Goal: Task Accomplishment & Management: Complete application form

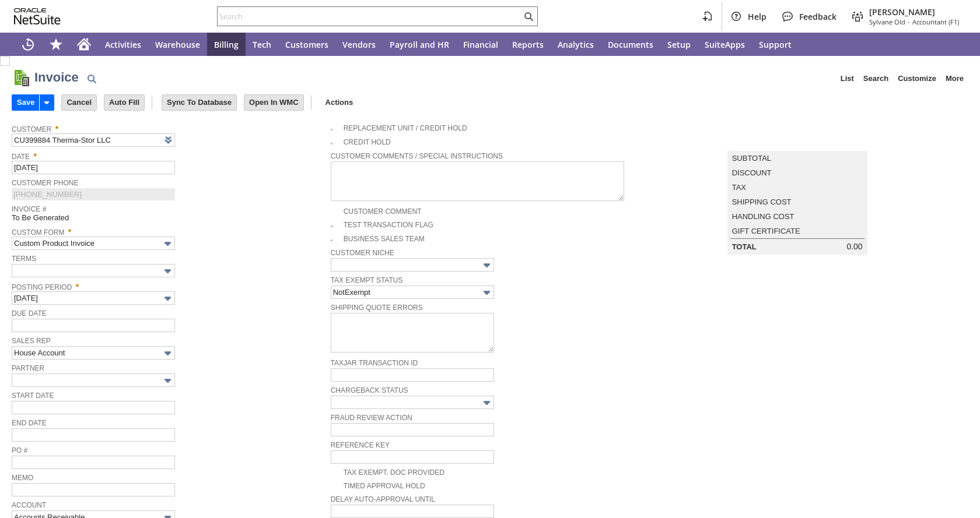
type input "[DATE]"
type input "Add"
type input "Copy Previous"
drag, startPoint x: 220, startPoint y: 223, endPoint x: 177, endPoint y: 253, distance: 51.9
click at [220, 223] on div "Invoice # To Be Generated" at bounding box center [168, 212] width 313 height 21
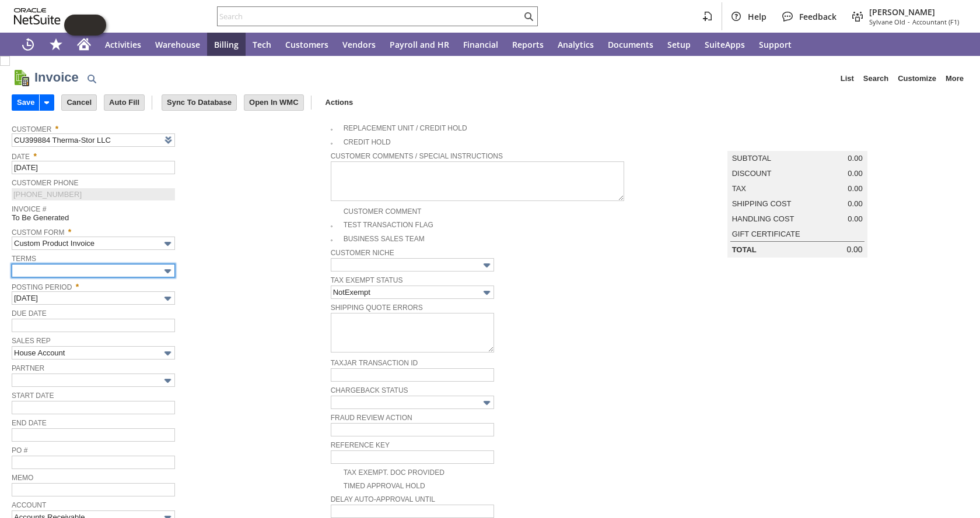
click at [151, 274] on input "text" at bounding box center [93, 270] width 163 height 13
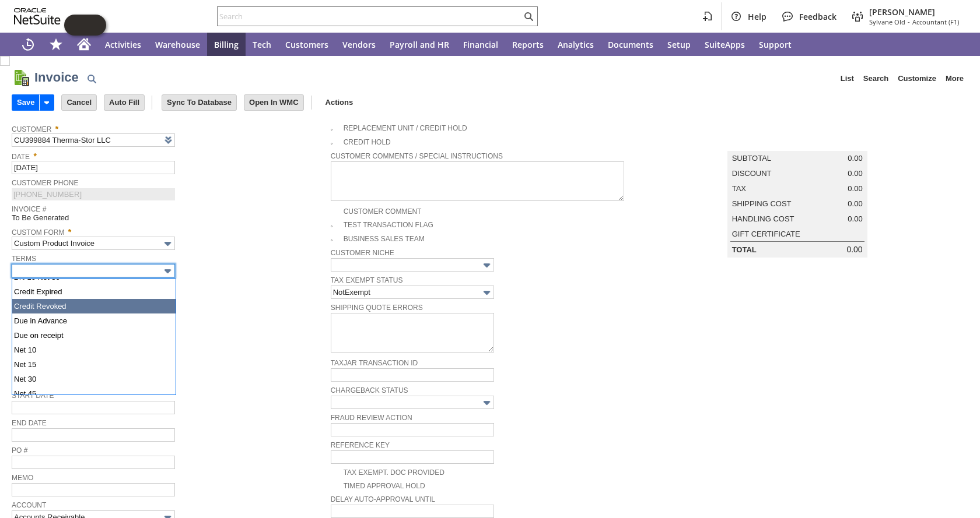
scroll to position [58, 0]
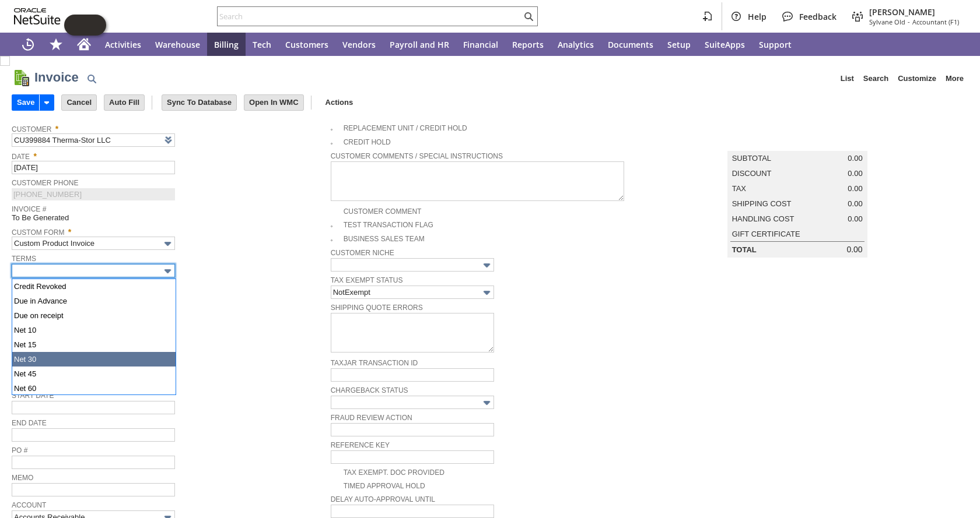
type input "Net 30"
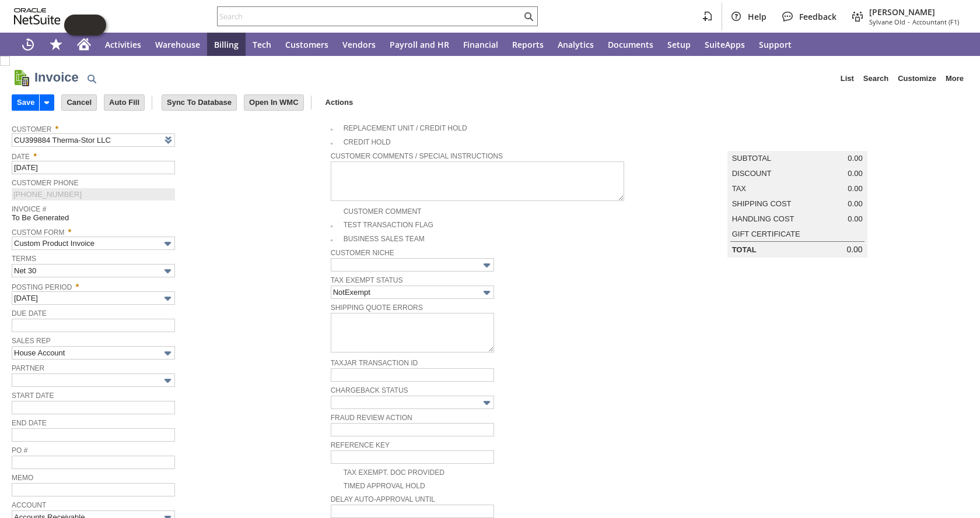
click at [216, 297] on div "Posting Period * Oct 2025" at bounding box center [168, 292] width 313 height 26
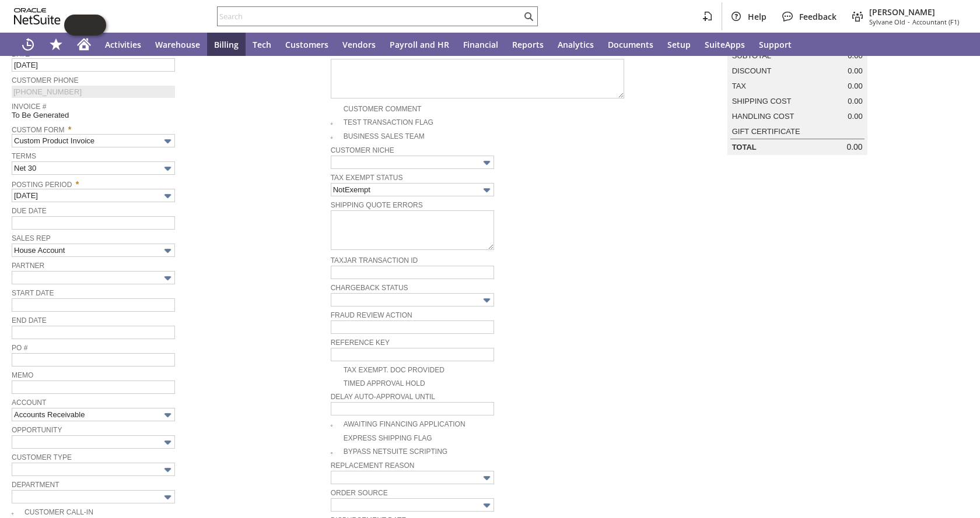
type input "[DATE]"
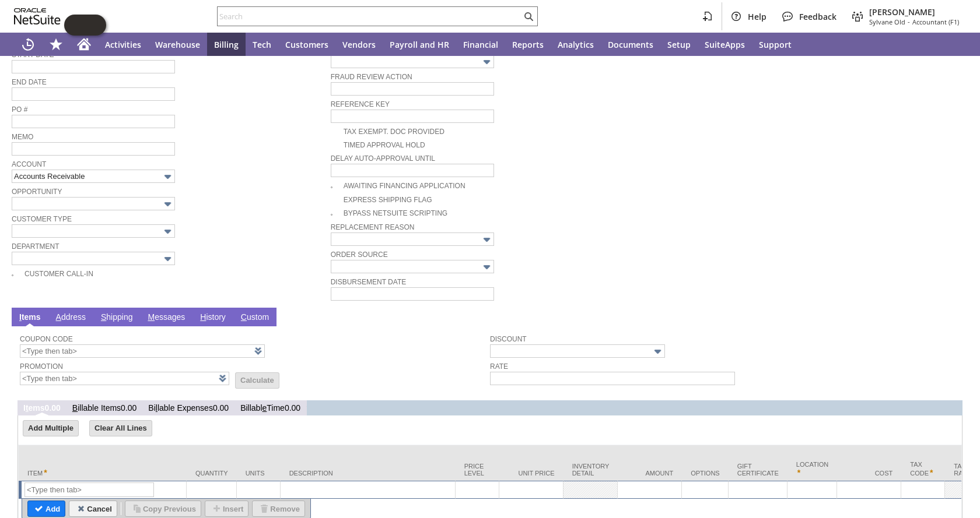
scroll to position [386, 0]
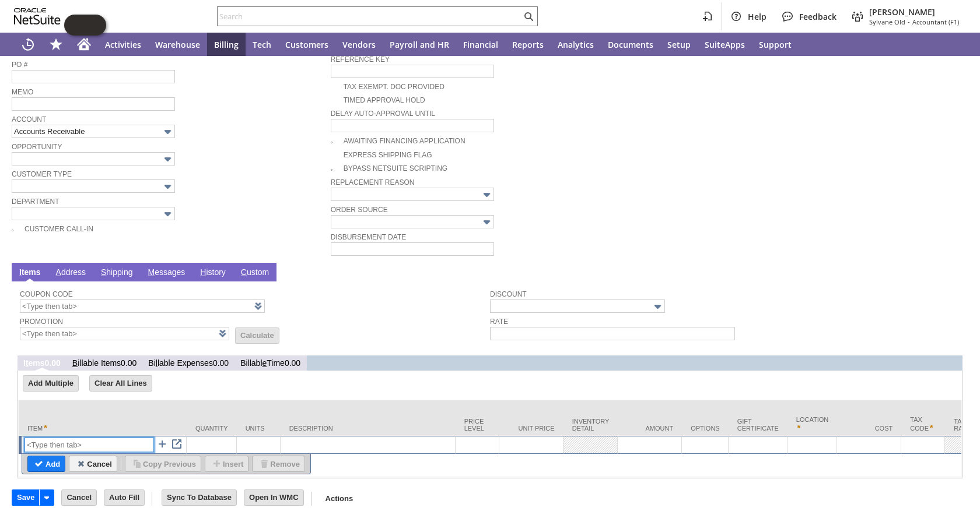
click at [89, 438] on input "text" at bounding box center [88, 445] width 129 height 15
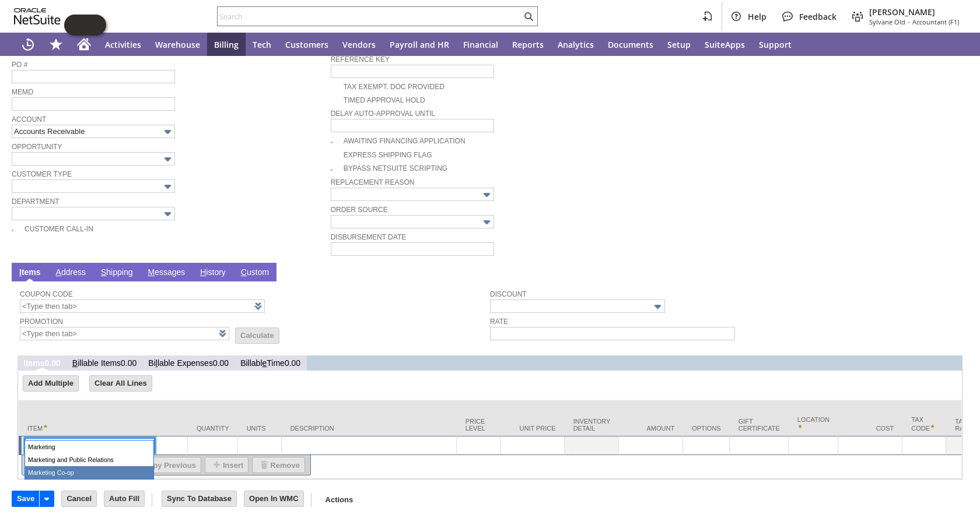
type input "Marketing Co-op"
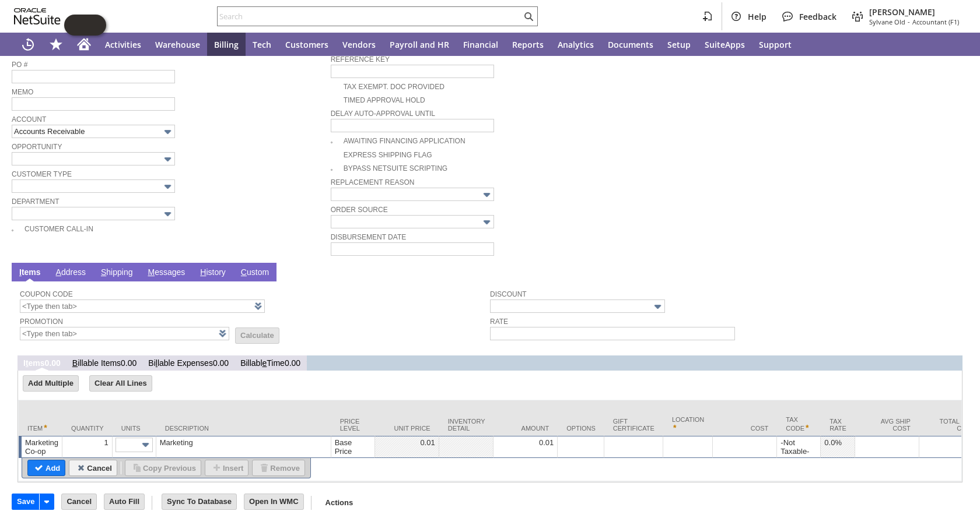
type textarea "Marketing"
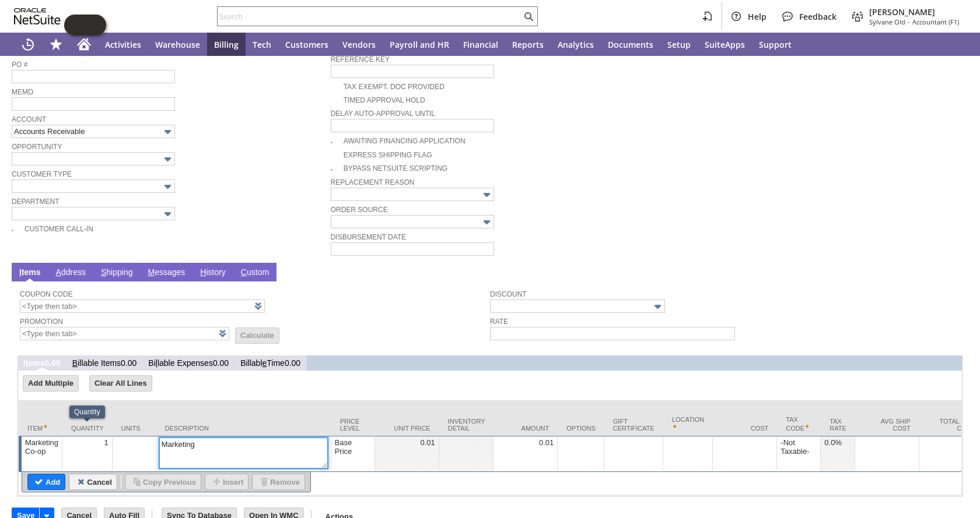
click at [206, 438] on textarea "Marketing" at bounding box center [243, 453] width 169 height 31
paste textarea "2025 Marketing Co-op (Invoice 4 of 5)"
click at [270, 438] on textarea "2025 Marketing Co-op (Invoice 4 of 5)" at bounding box center [243, 453] width 169 height 31
type textarea "2025 Marketing Co-op (Invoice 5 of 5)"
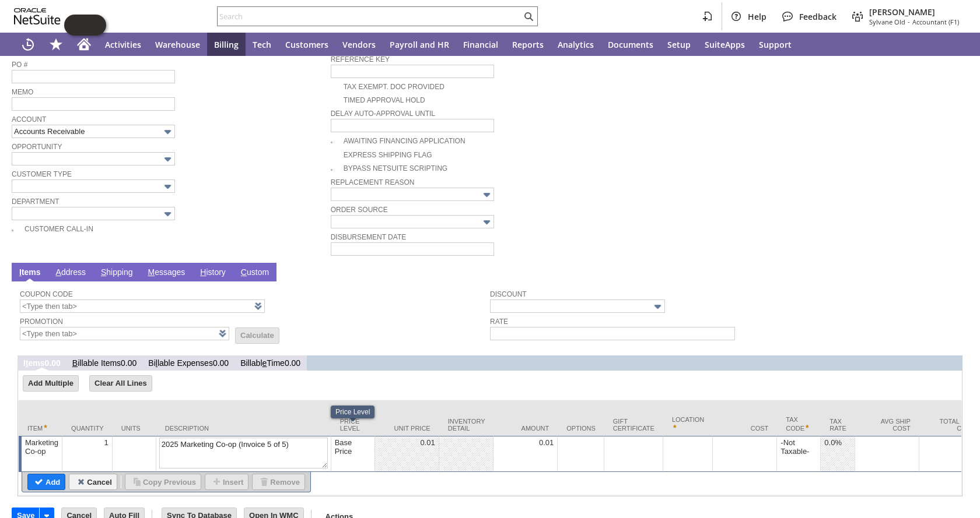
click at [346, 438] on div "Base Price" at bounding box center [352, 447] width 37 height 19
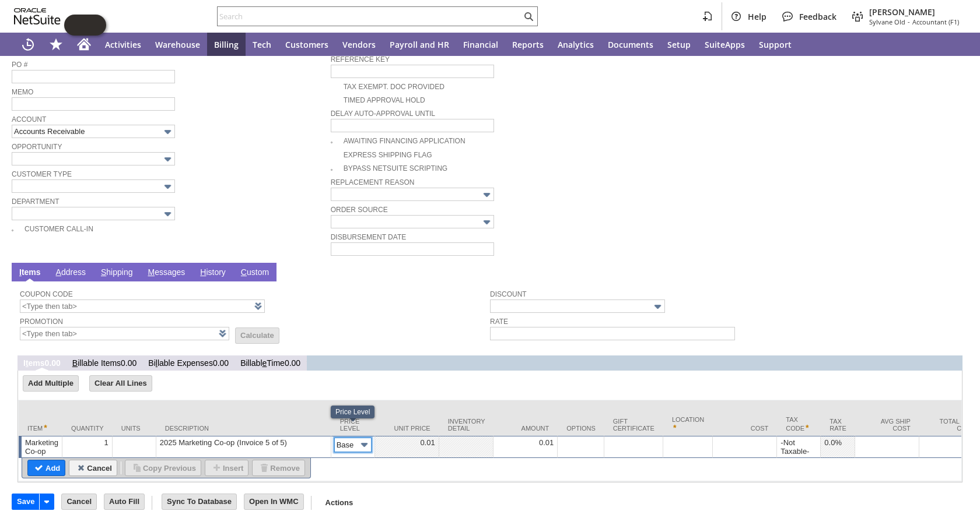
scroll to position [0, 17]
click at [344, 445] on td "Base Price" at bounding box center [353, 447] width 44 height 22
click at [360, 439] on img at bounding box center [364, 445] width 13 height 13
type input "Custom"
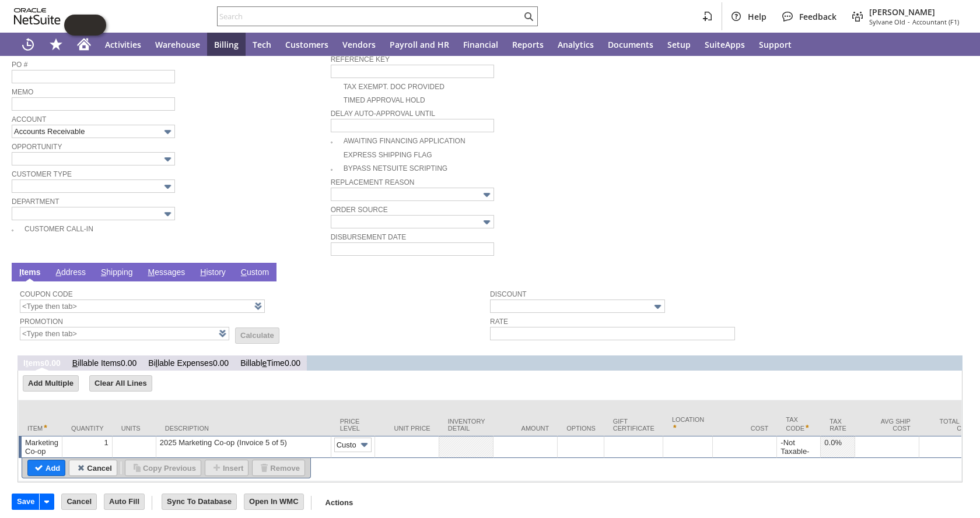
click at [540, 438] on td at bounding box center [525, 447] width 64 height 22
type input "13000"
click at [50, 461] on input "Add" at bounding box center [46, 468] width 37 height 15
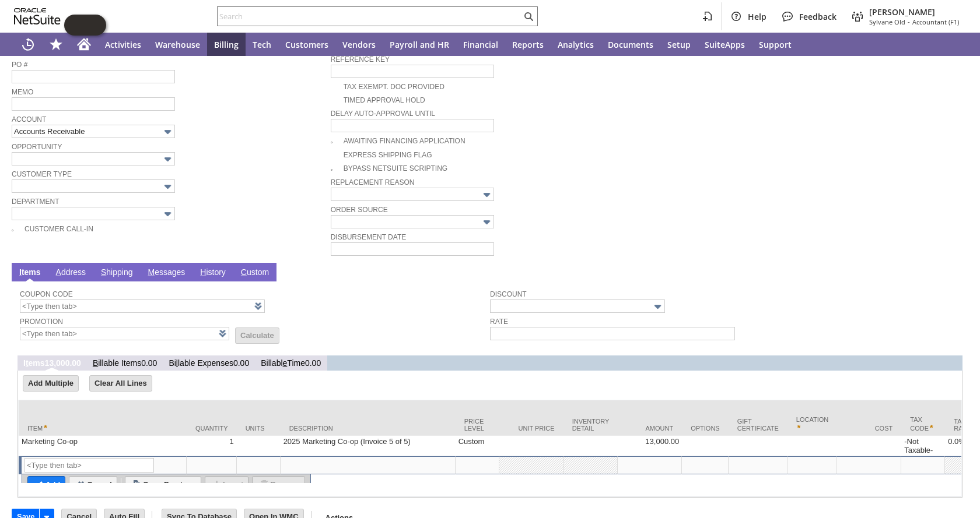
click at [235, 223] on div "Customer Call-in" at bounding box center [171, 228] width 319 height 13
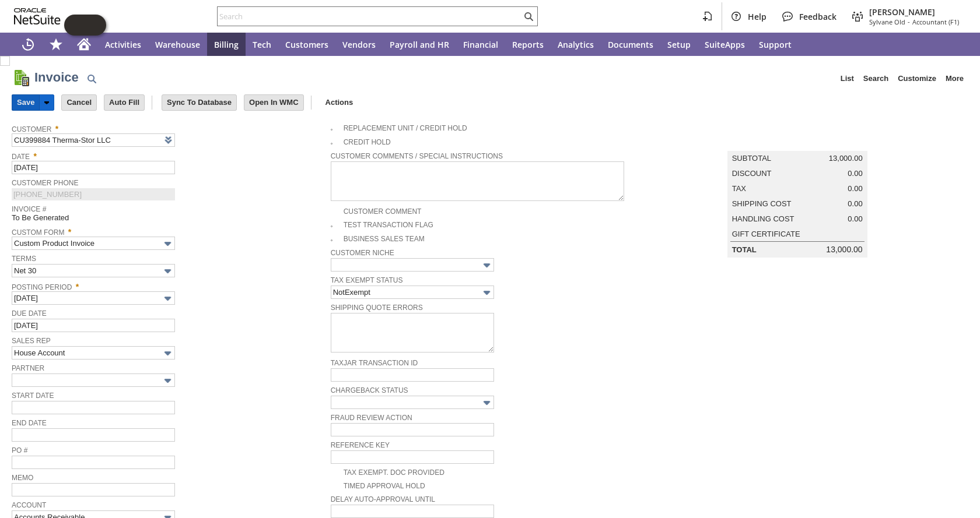
click at [24, 104] on input "Save" at bounding box center [25, 102] width 27 height 15
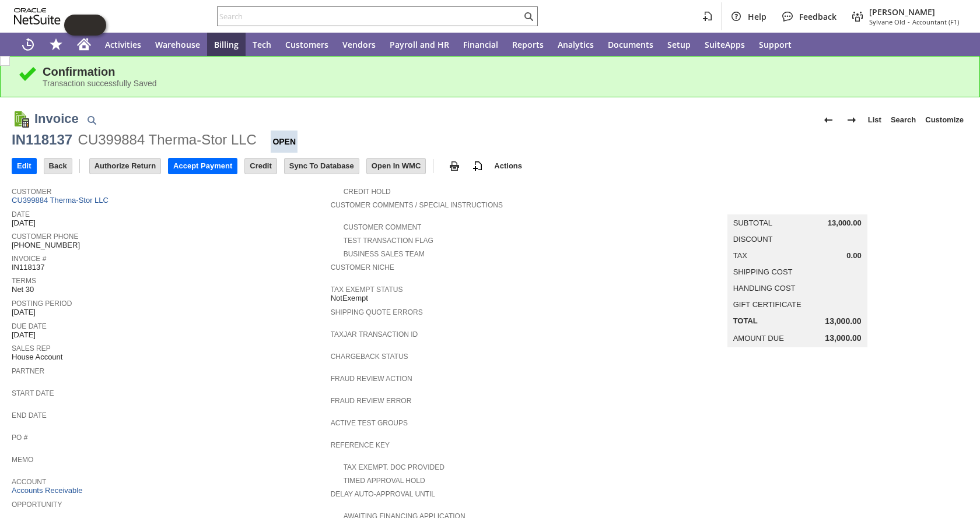
click at [288, 265] on div "Invoice # IN118137" at bounding box center [168, 261] width 313 height 21
click at [45, 198] on link "CU399884 Therma-Stor LLC" at bounding box center [62, 200] width 100 height 9
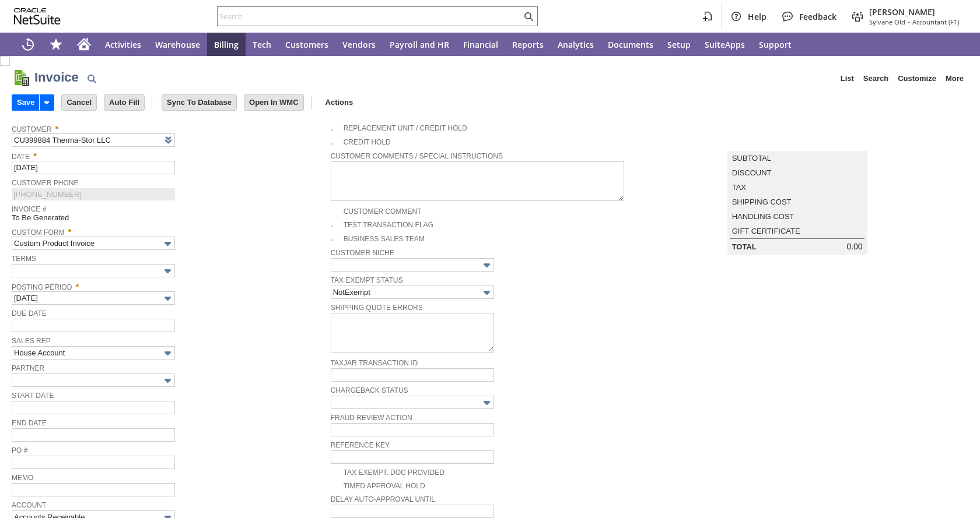
click at [255, 235] on span "Custom Form *" at bounding box center [168, 230] width 313 height 13
click at [67, 271] on input "text" at bounding box center [93, 270] width 163 height 13
type input "[DATE]"
type input "Add"
type input "Copy Previous"
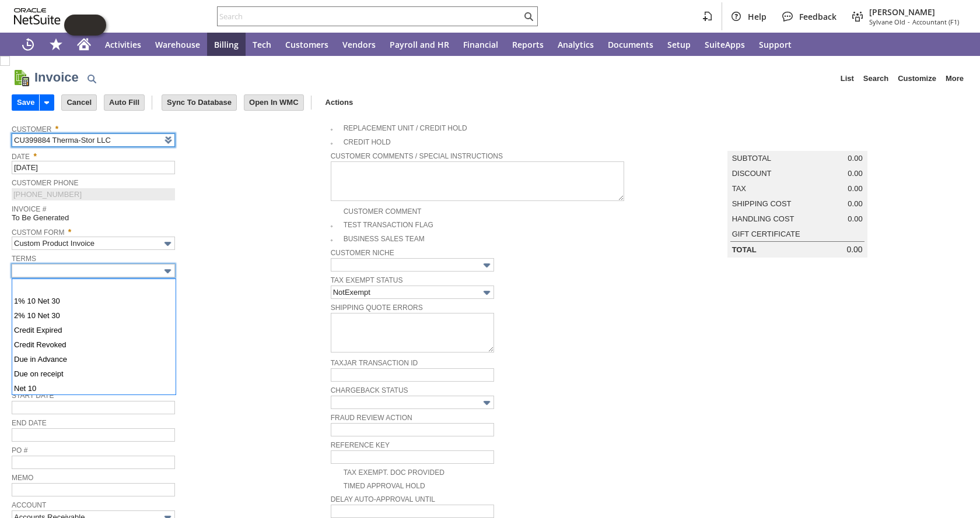
scroll to position [58, 0]
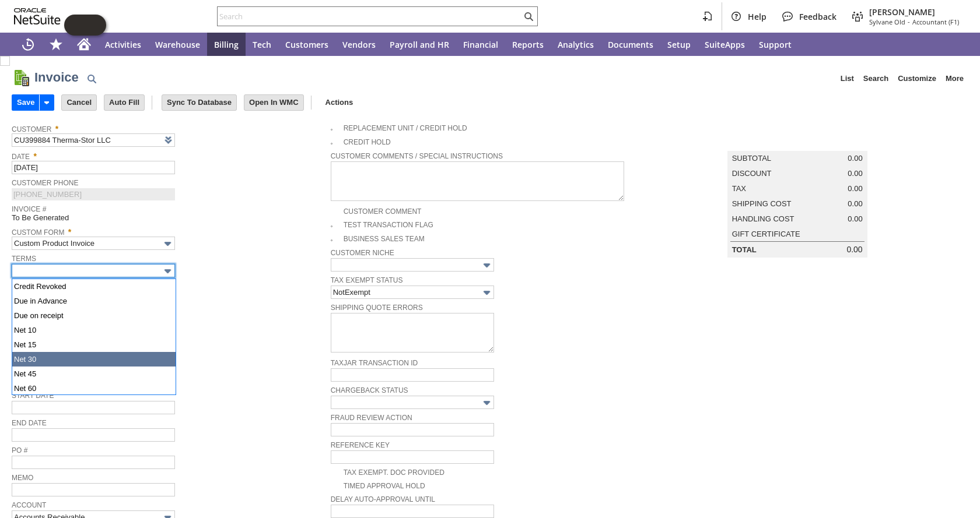
type input "Net 30"
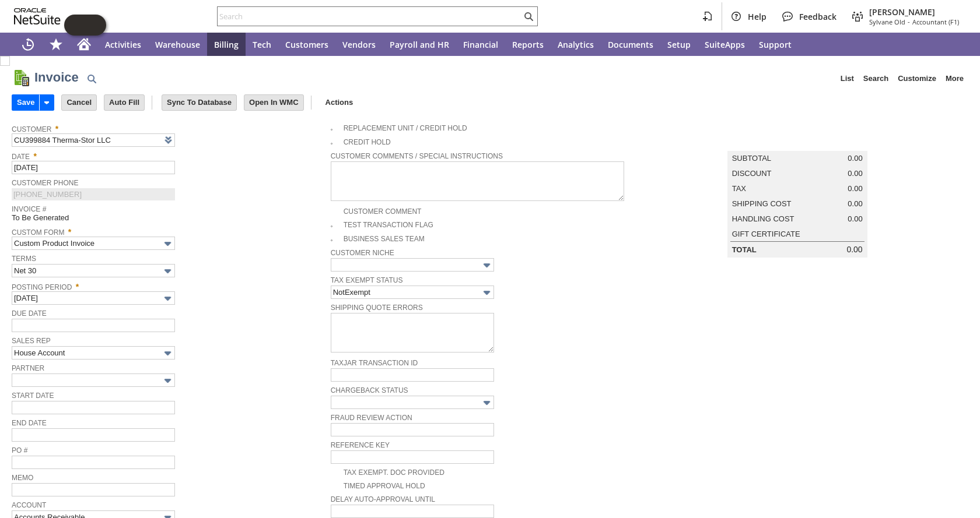
click at [207, 317] on span "Due Date" at bounding box center [168, 312] width 313 height 13
type input "[DATE]"
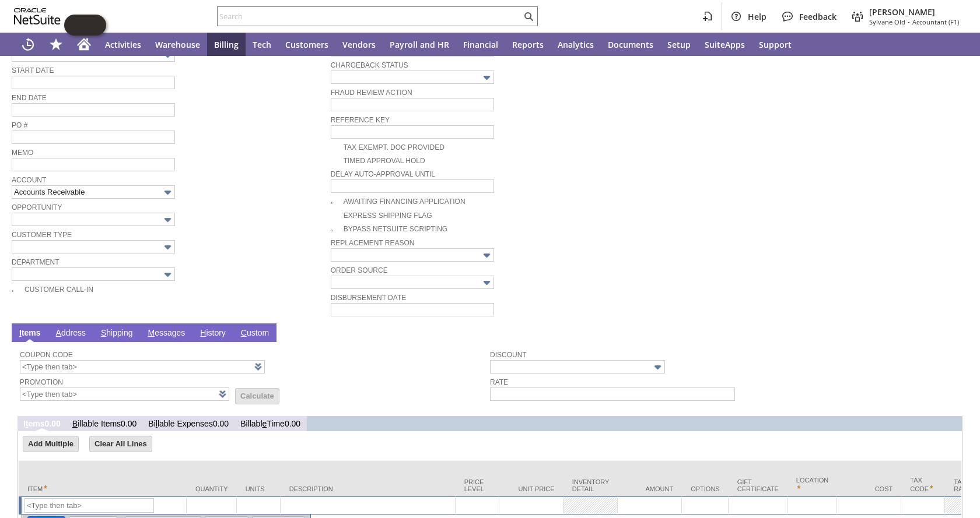
scroll to position [386, 0]
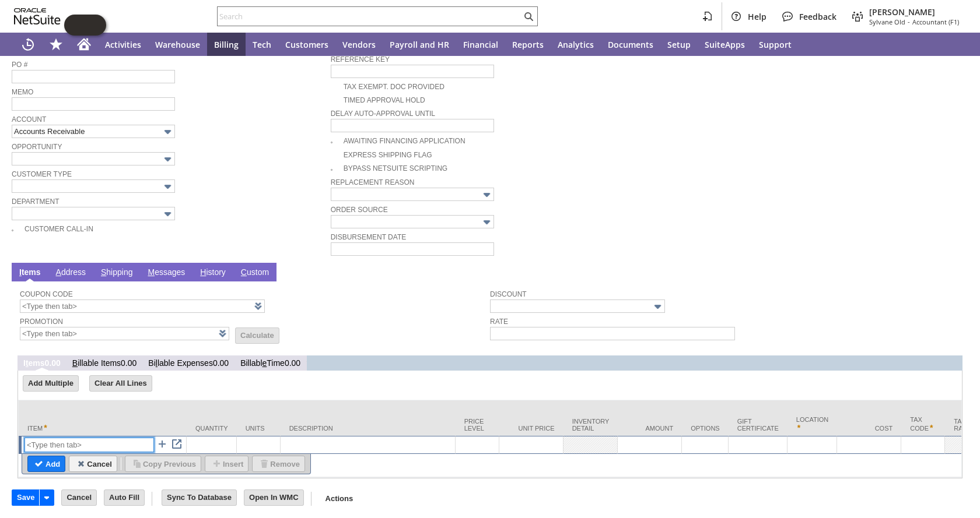
click at [79, 438] on input "text" at bounding box center [88, 445] width 129 height 15
type input "Marketing"
type textarea "Marketing"
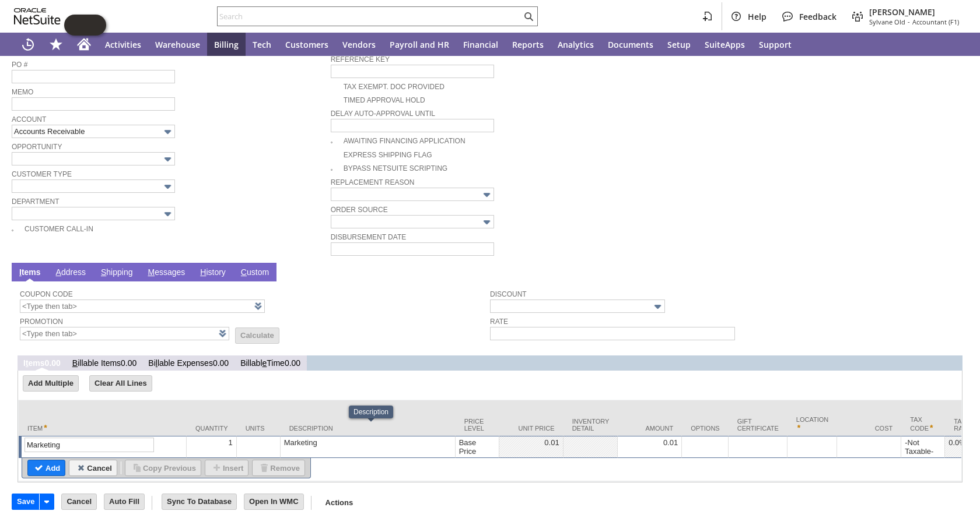
click at [337, 438] on td "Marketing" at bounding box center [368, 447] width 175 height 22
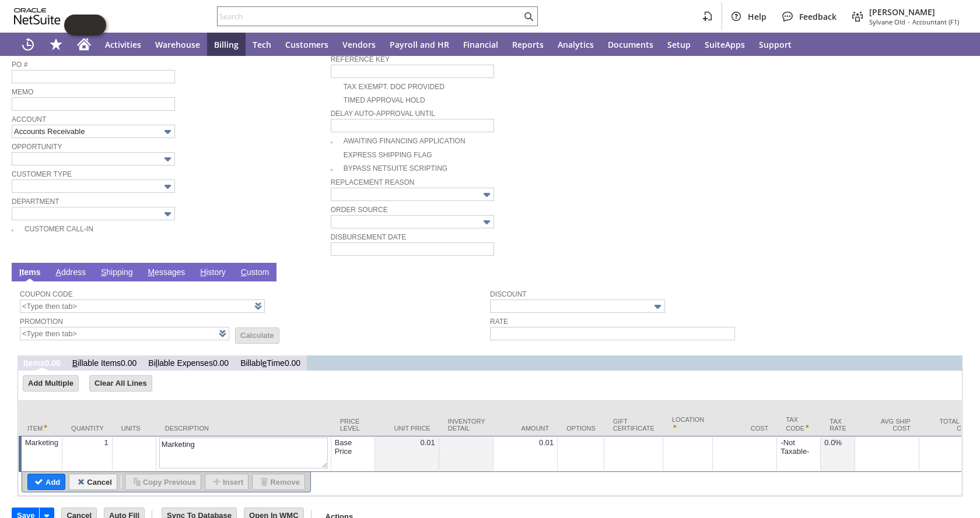
drag, startPoint x: 233, startPoint y: 426, endPoint x: 103, endPoint y: 427, distance: 130.1
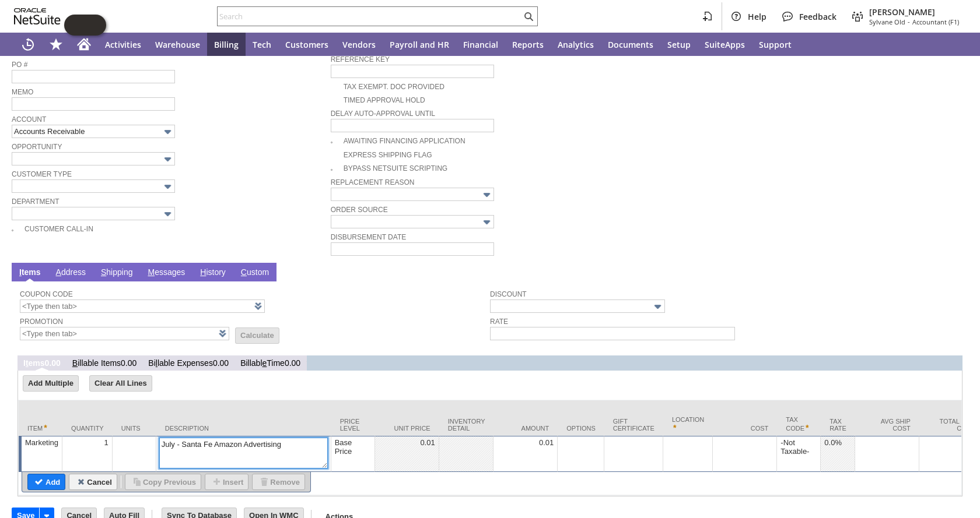
drag, startPoint x: 173, startPoint y: 431, endPoint x: 155, endPoint y: 431, distance: 18.1
type textarea "September - Santa Fe Amazon Advertising"
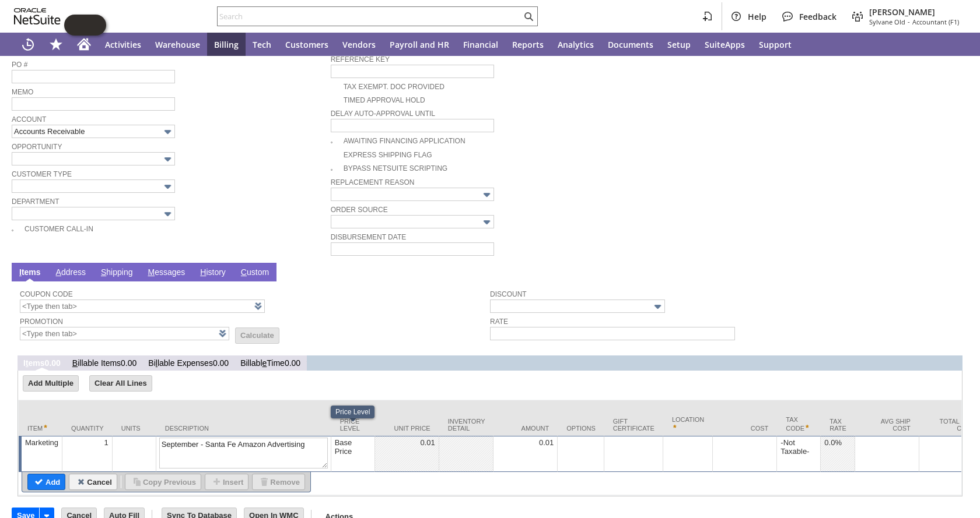
click at [362, 439] on div "Base Price" at bounding box center [352, 447] width 37 height 19
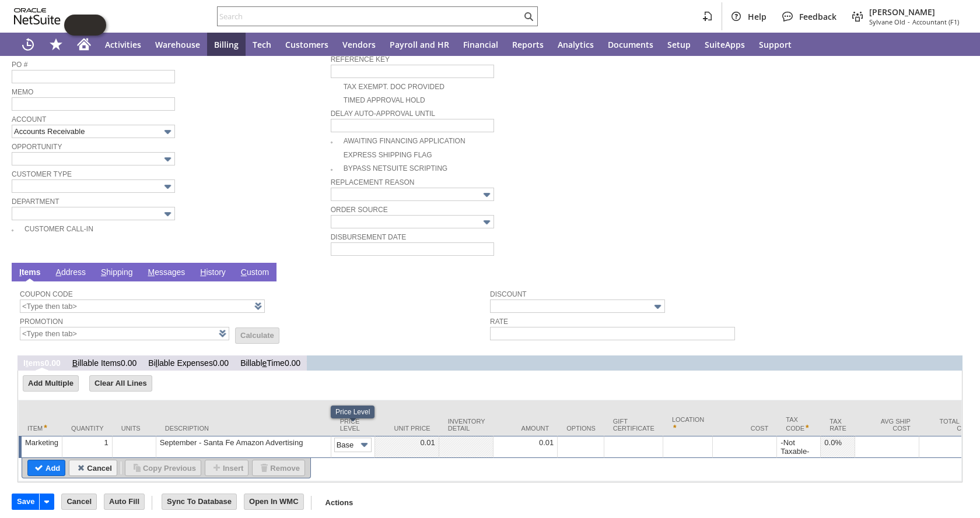
scroll to position [0, 17]
click at [358, 439] on img at bounding box center [364, 445] width 13 height 13
type input "Custom"
click at [526, 439] on td at bounding box center [525, 447] width 64 height 22
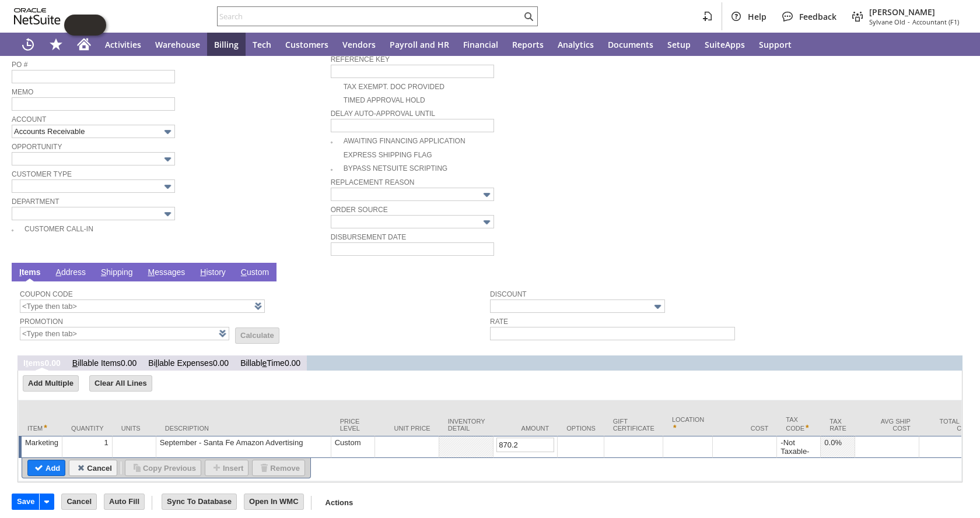
type input "870.29"
click at [50, 461] on input "Add" at bounding box center [46, 468] width 37 height 15
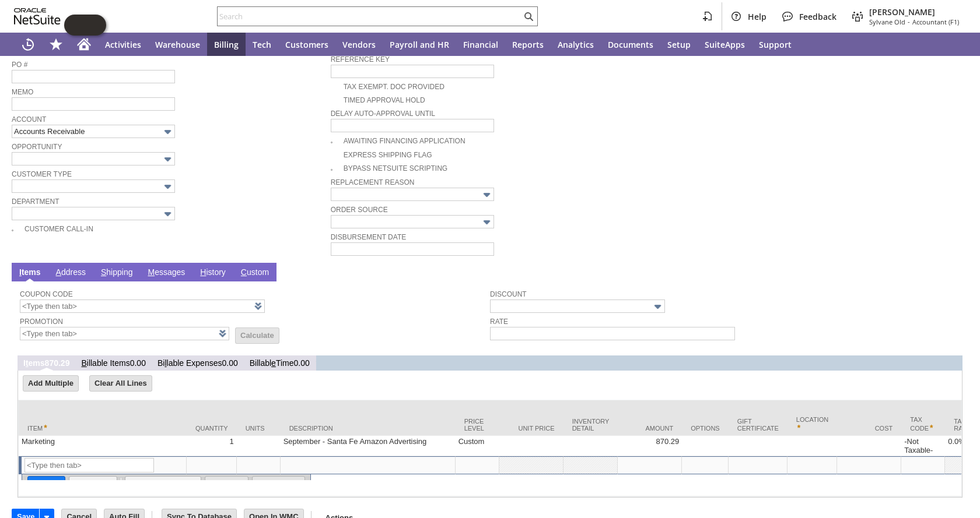
click at [257, 192] on div "Customer Type" at bounding box center [168, 180] width 313 height 26
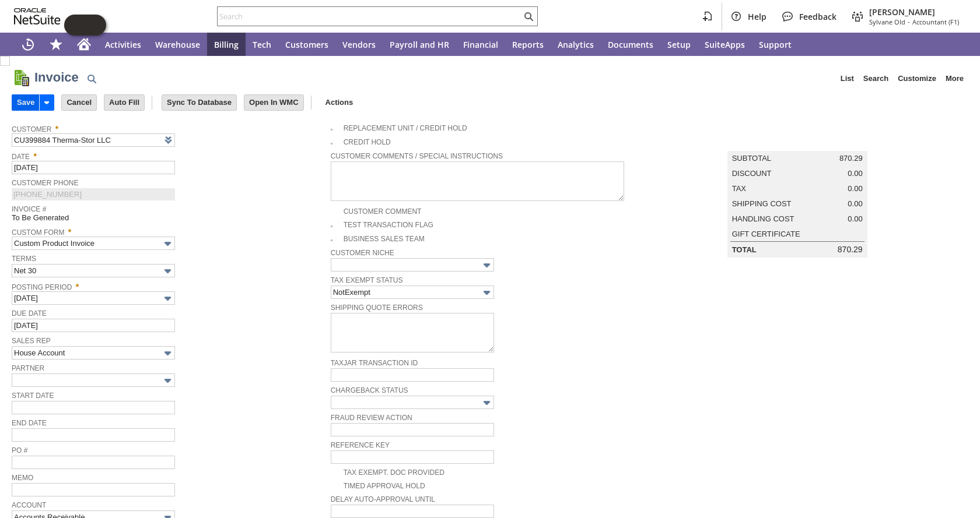
click at [19, 100] on input "Save" at bounding box center [25, 102] width 27 height 15
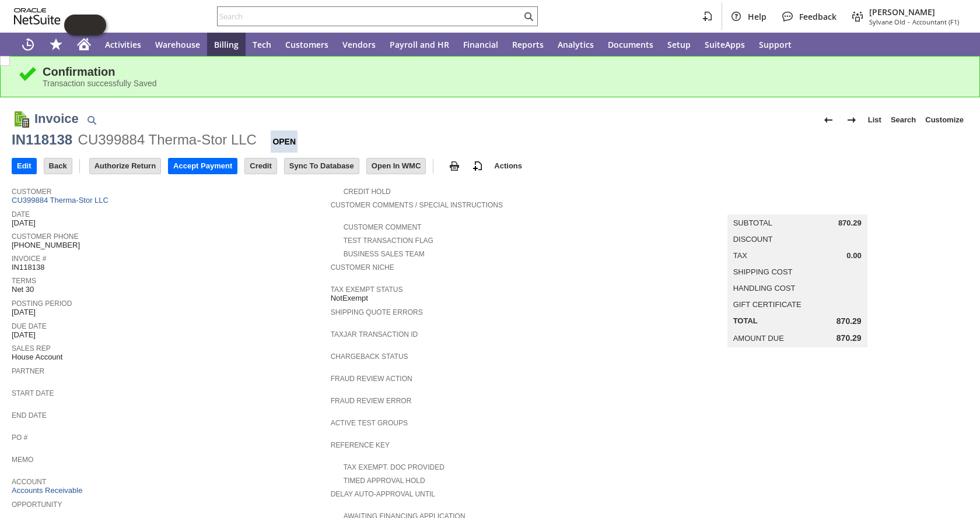
click at [304, 269] on td "Invoice # IN118138" at bounding box center [171, 262] width 319 height 22
click at [471, 187] on span "Print" at bounding box center [503, 186] width 84 height 10
click at [76, 204] on link "CU399884 Therma-Stor LLC" at bounding box center [62, 200] width 100 height 9
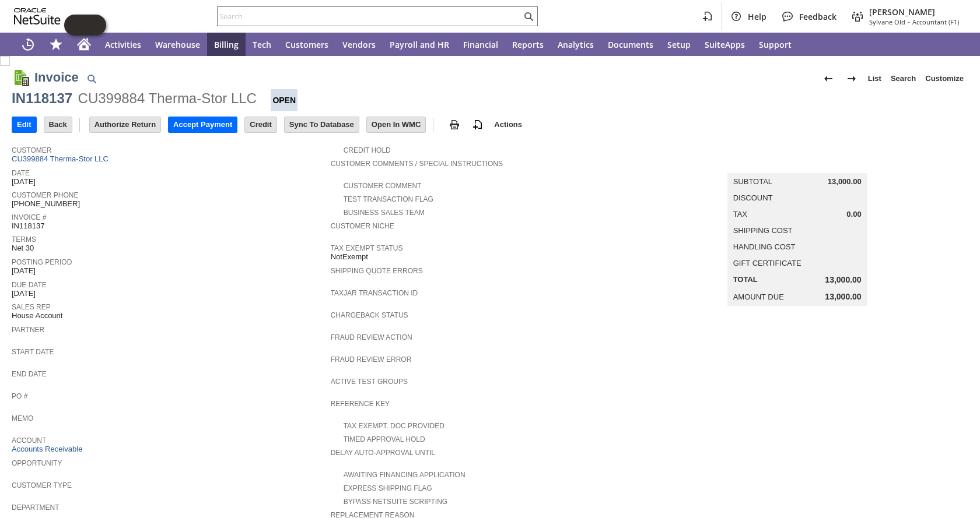
click at [301, 278] on span "Due Date" at bounding box center [168, 284] width 313 height 12
click at [50, 99] on div "IN118137" at bounding box center [42, 98] width 61 height 19
copy div "IN118137"
click at [467, 149] on span "Print" at bounding box center [503, 144] width 84 height 10
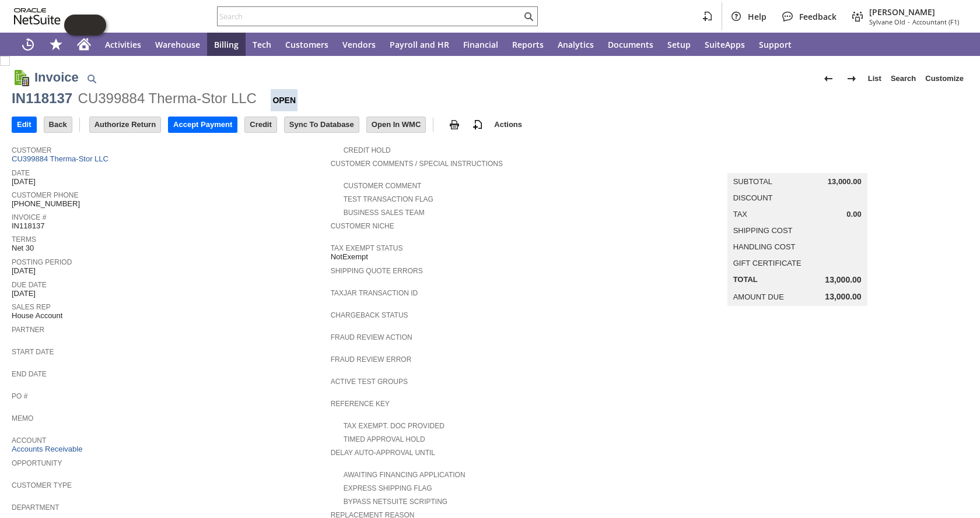
click at [240, 229] on td "Invoice # IN118137" at bounding box center [171, 221] width 319 height 22
click at [30, 120] on input "Edit" at bounding box center [24, 124] width 24 height 15
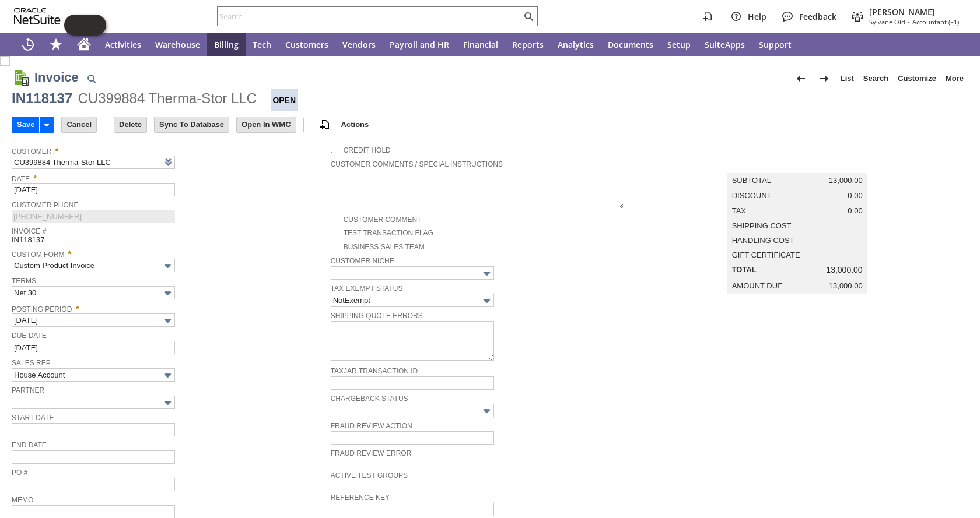
click at [51, 101] on div "IN118137" at bounding box center [42, 98] width 61 height 19
copy div "IN118137"
click at [349, 27] on div "Help Feedback Amie Crawford Sylvane Old - Accountant (F1)" at bounding box center [490, 16] width 980 height 33
click at [348, 19] on input "text" at bounding box center [370, 16] width 304 height 14
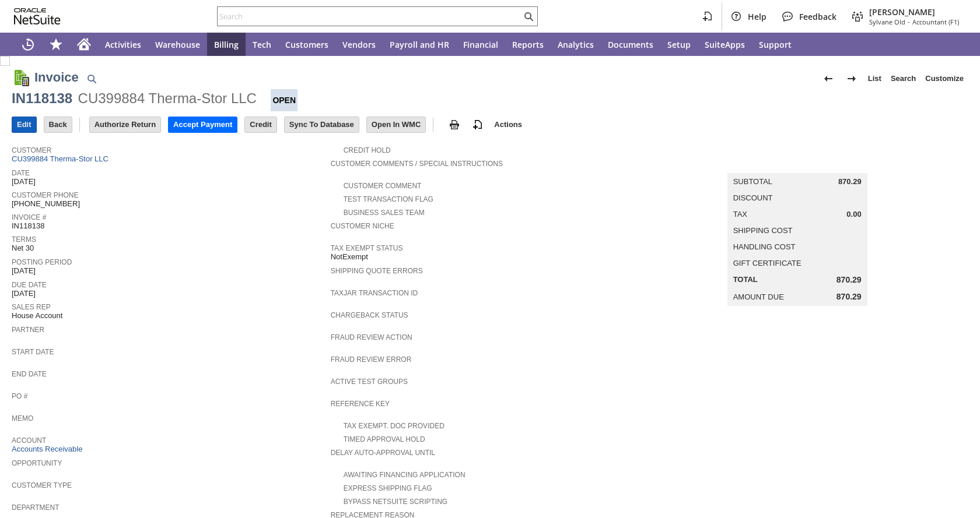
click at [23, 117] on input "Edit" at bounding box center [24, 124] width 24 height 15
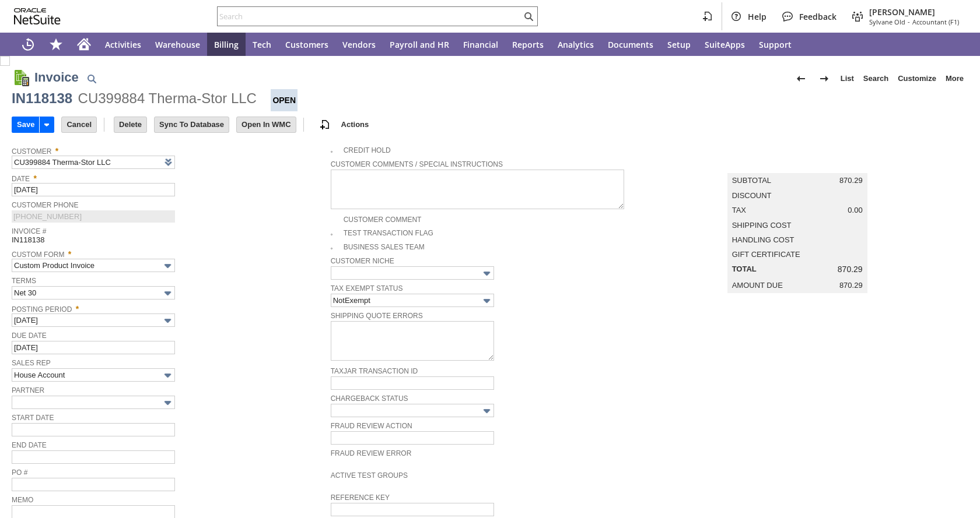
click at [128, 129] on input "Delete" at bounding box center [130, 124] width 32 height 15
type input "Add"
type input "Copy Previous"
click at [223, 204] on span "Customer Phone" at bounding box center [168, 204] width 313 height 13
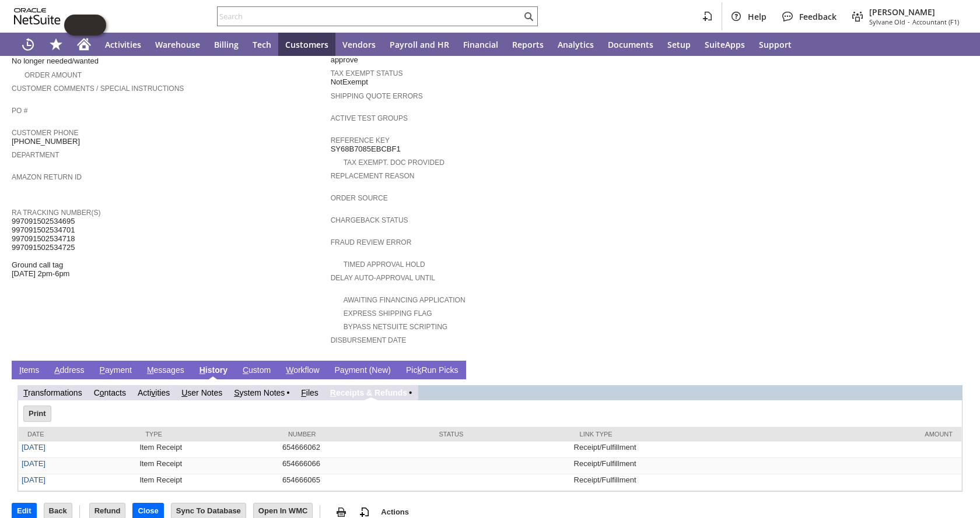
click at [559, 136] on div "Reference Key SY68B7085EBCBF1" at bounding box center [487, 143] width 313 height 21
click at [702, 140] on td "Summary Subtotal 1,757.00 Transaction Discount -175.70 Tax 154.18 Total 1,735.48" at bounding box center [808, 108] width 319 height 493
click at [743, 146] on td "Summary Subtotal 1,757.00 Transaction Discount -175.70 Tax 154.18 Total 1,735.48" at bounding box center [808, 108] width 319 height 493
